Goal: Task Accomplishment & Management: Complete application form

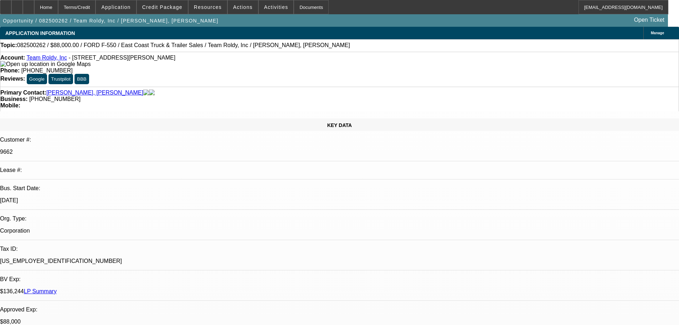
select select "0"
select select "6"
select select "0"
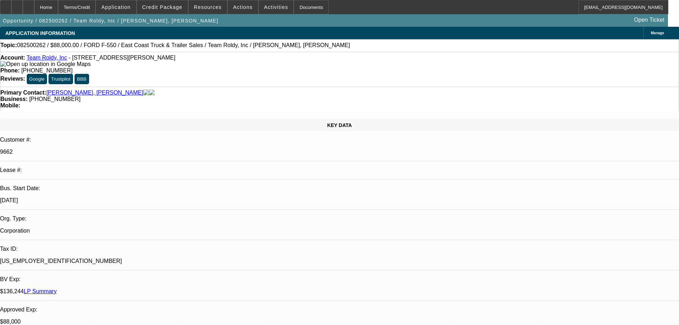
select select "0"
select select "2"
select select "0"
select select "6"
select select "0"
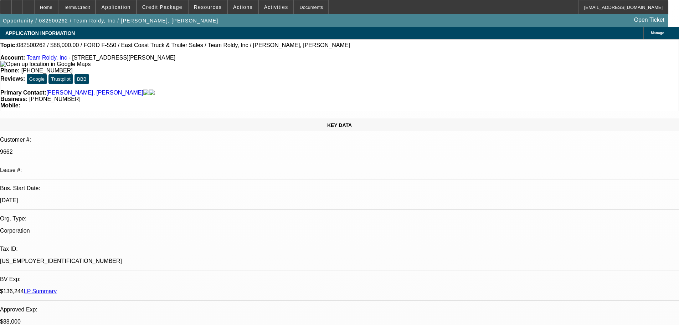
select select "2"
select select "0"
select select "6"
select select "0"
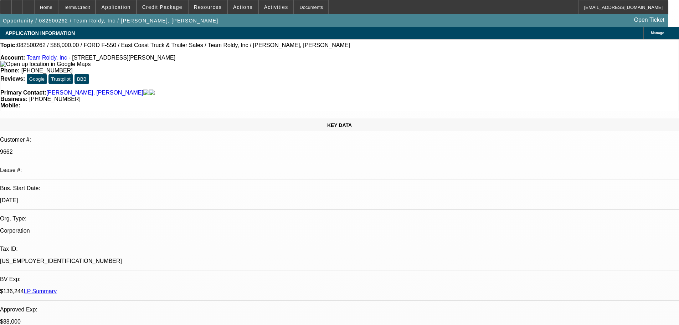
select select "2"
select select "0"
select select "6"
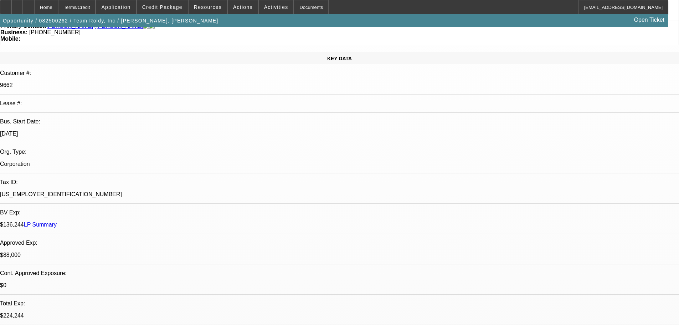
scroll to position [71, 0]
